Goal: Task Accomplishment & Management: Use online tool/utility

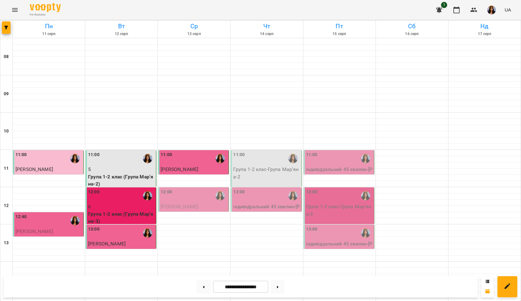
scroll to position [133, 0]
click at [207, 189] on div "12:00" at bounding box center [194, 196] width 67 height 14
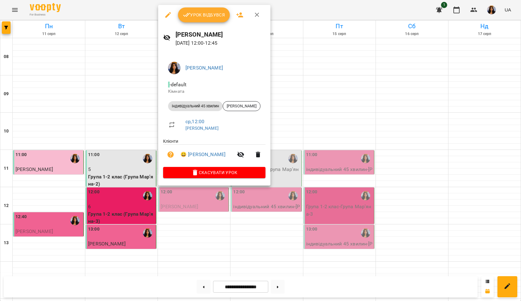
click at [214, 13] on span "Урок відбувся" at bounding box center [204, 14] width 42 height 7
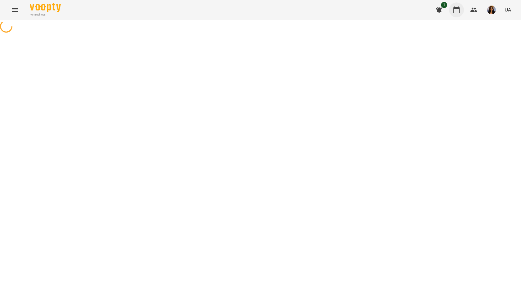
click at [459, 7] on icon "button" at bounding box center [457, 10] width 6 height 7
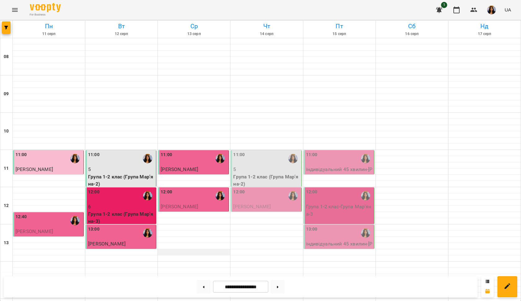
scroll to position [213, 0]
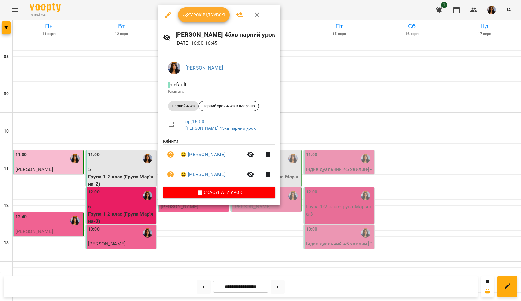
click at [204, 17] on span "Урок відбувся" at bounding box center [204, 14] width 42 height 7
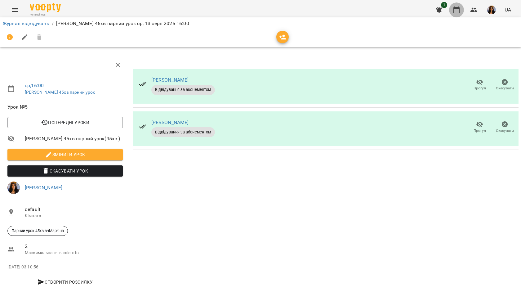
click at [457, 11] on icon "button" at bounding box center [456, 9] width 7 height 7
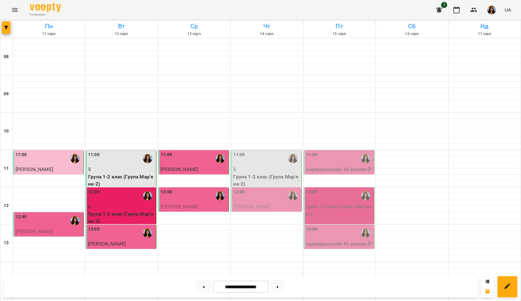
scroll to position [276, 0]
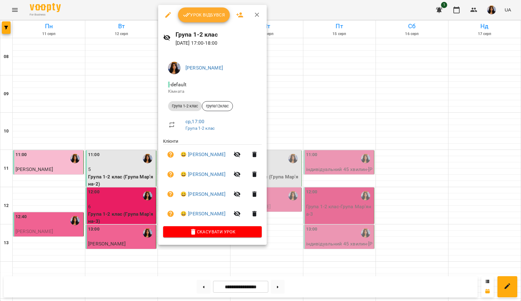
click at [208, 20] on button "Урок відбувся" at bounding box center [204, 14] width 52 height 15
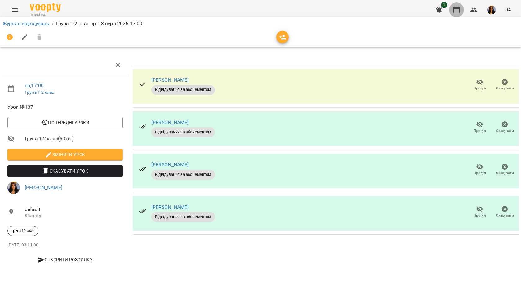
click at [459, 10] on icon "button" at bounding box center [456, 9] width 7 height 7
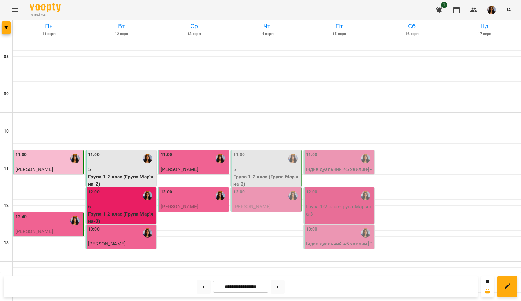
scroll to position [277, 0]
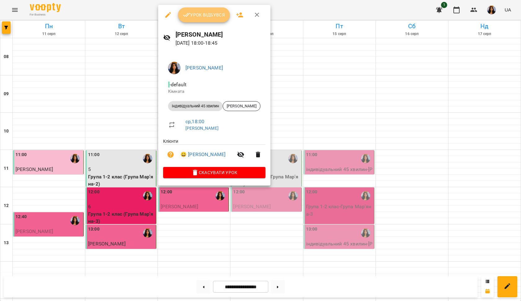
click at [215, 20] on button "Урок відбувся" at bounding box center [204, 14] width 52 height 15
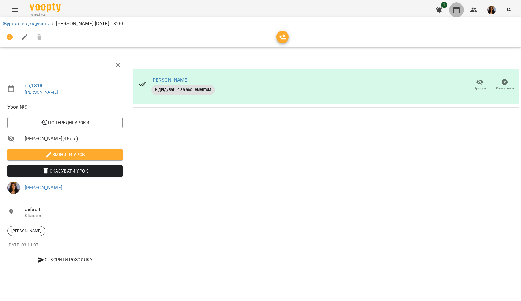
click at [458, 9] on icon "button" at bounding box center [456, 9] width 7 height 7
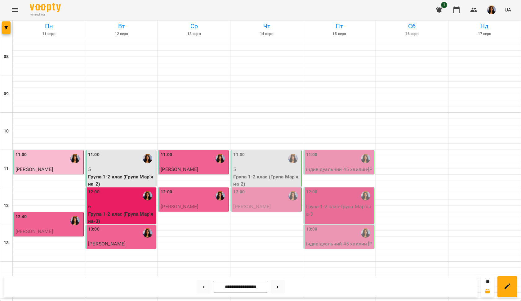
scroll to position [286, 0]
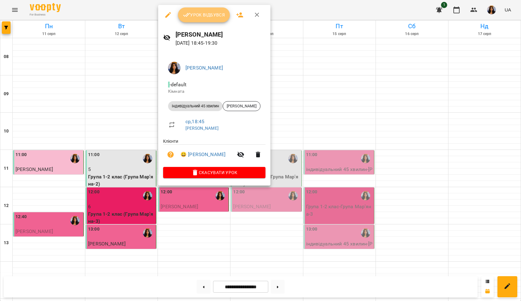
click at [218, 19] on button "Урок відбувся" at bounding box center [204, 14] width 52 height 15
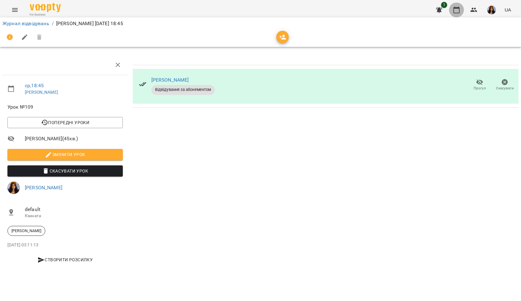
click at [459, 9] on icon "button" at bounding box center [456, 9] width 7 height 7
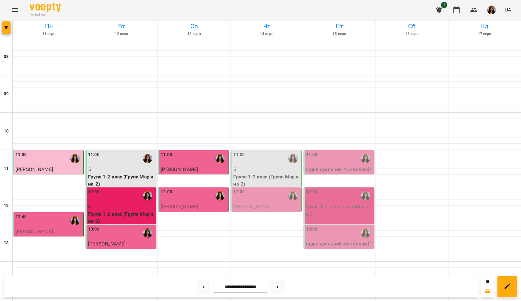
scroll to position [25, 0]
click at [256, 151] on div "11:00" at bounding box center [266, 158] width 67 height 14
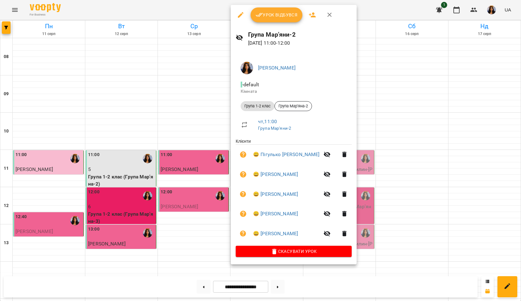
click at [276, 19] on button "Урок відбувся" at bounding box center [277, 14] width 52 height 15
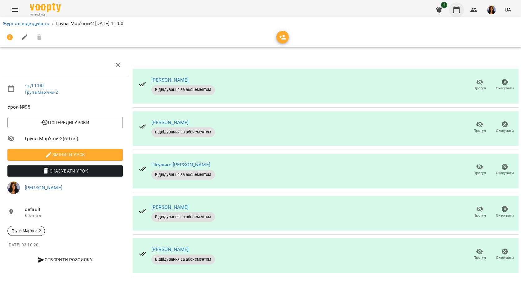
click at [455, 11] on icon "button" at bounding box center [456, 9] width 7 height 7
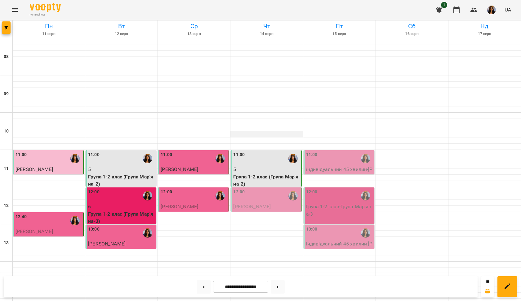
scroll to position [135, 0]
click at [285, 189] on div "12:00" at bounding box center [266, 196] width 67 height 14
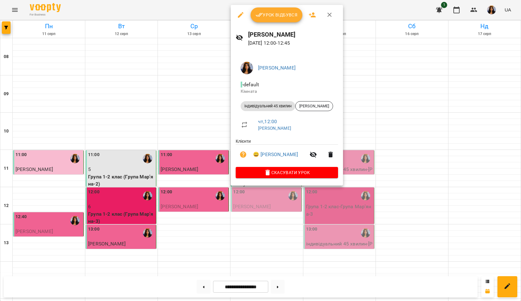
click at [281, 13] on span "Урок відбувся" at bounding box center [277, 14] width 42 height 7
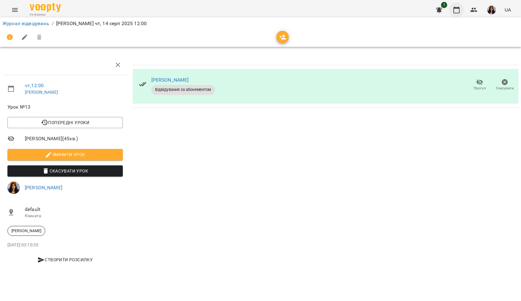
click at [461, 9] on button "button" at bounding box center [456, 9] width 15 height 15
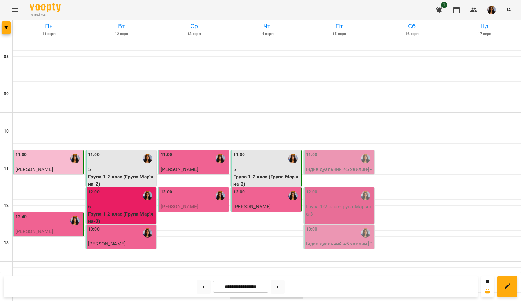
scroll to position [156, 0]
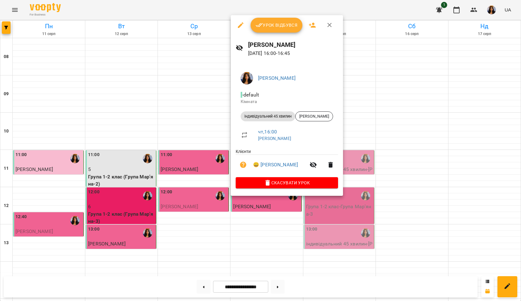
click at [281, 25] on span "Урок відбувся" at bounding box center [277, 24] width 42 height 7
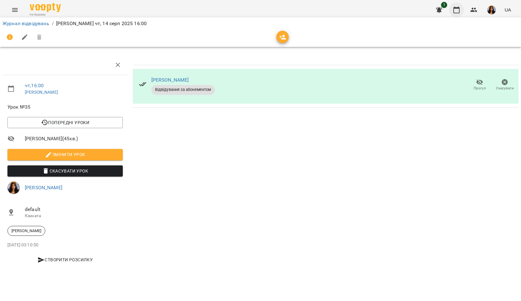
click at [456, 8] on icon "button" at bounding box center [457, 10] width 6 height 7
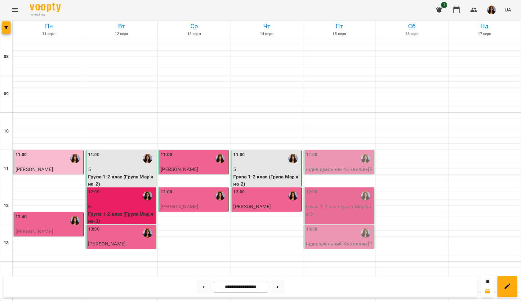
scroll to position [178, 0]
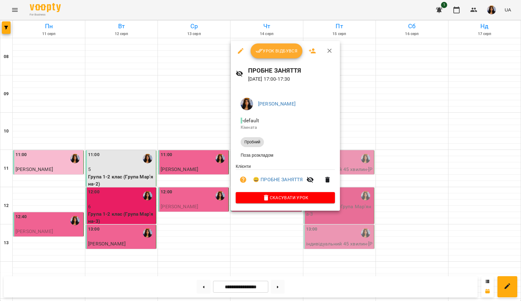
click at [277, 56] on button "Урок відбувся" at bounding box center [277, 50] width 52 height 15
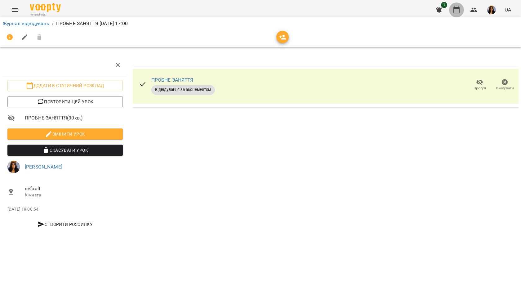
click at [453, 11] on button "button" at bounding box center [456, 9] width 15 height 15
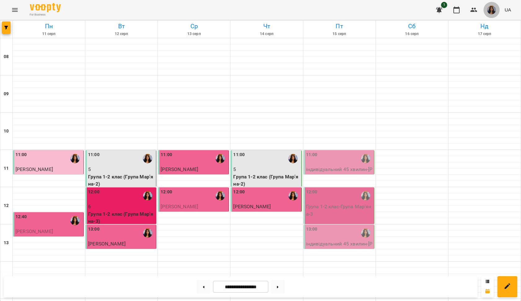
click at [490, 7] on img "button" at bounding box center [492, 10] width 9 height 9
click at [489, 22] on span "[PERSON_NAME]" at bounding box center [492, 23] width 39 height 7
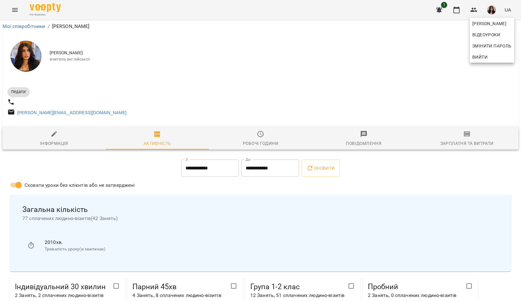
click at [464, 136] on div at bounding box center [260, 150] width 521 height 301
click at [468, 135] on icon "button" at bounding box center [467, 134] width 4 height 2
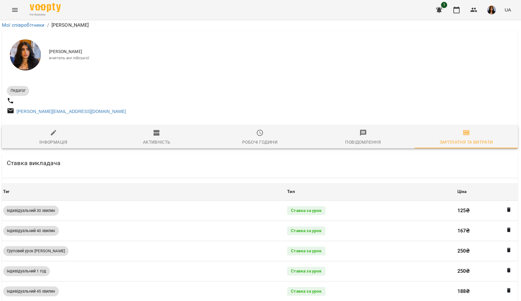
scroll to position [263, 1]
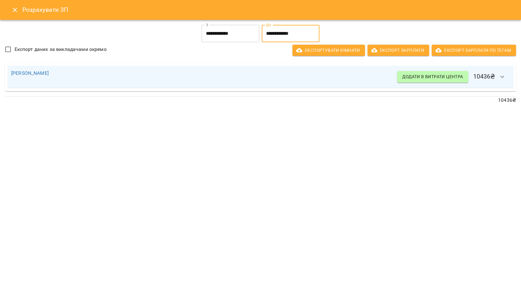
click at [278, 32] on input "**********" at bounding box center [291, 33] width 58 height 17
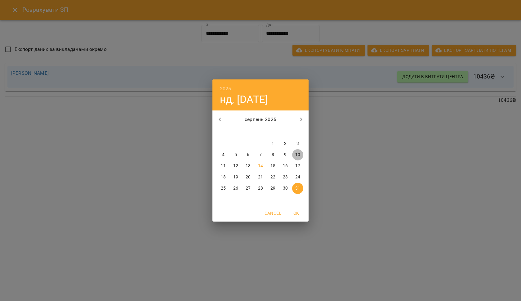
click at [298, 155] on p "10" at bounding box center [297, 155] width 5 height 6
type input "**********"
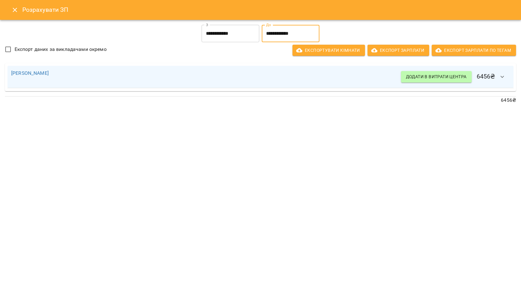
click at [295, 34] on input "**********" at bounding box center [291, 33] width 58 height 17
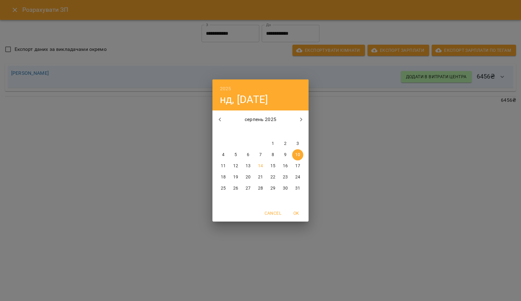
click at [329, 89] on div "2025 нд, серп [DATE] вт ср чт пт сб нд 28 29 30 31 1 2 3 4 5 6 7 8 9 10 11 12 1…" at bounding box center [260, 150] width 521 height 301
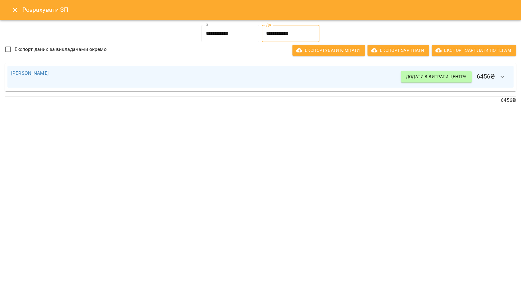
click at [242, 33] on input "**********" at bounding box center [231, 33] width 58 height 17
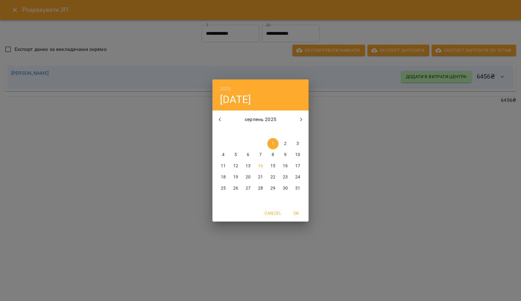
click at [298, 155] on p "10" at bounding box center [297, 155] width 5 height 6
type input "**********"
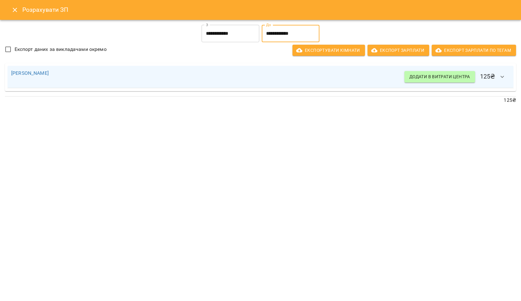
click at [281, 34] on input "**********" at bounding box center [291, 33] width 58 height 17
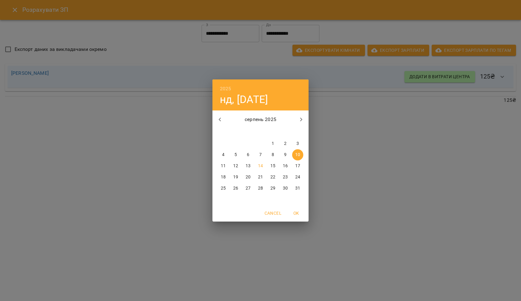
click at [260, 166] on p "14" at bounding box center [260, 166] width 5 height 6
type input "**********"
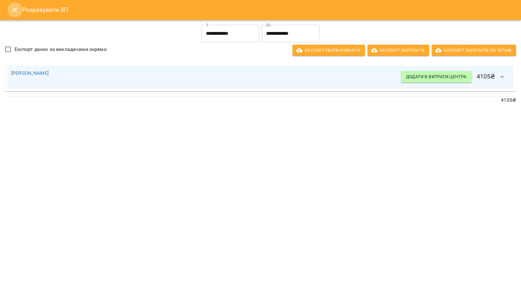
click at [17, 8] on icon "Close" at bounding box center [14, 9] width 7 height 7
